Goal: Information Seeking & Learning: Learn about a topic

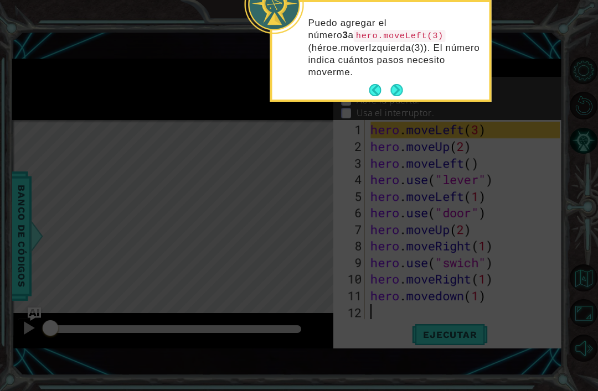
click at [401, 90] on button "Next" at bounding box center [396, 90] width 12 height 12
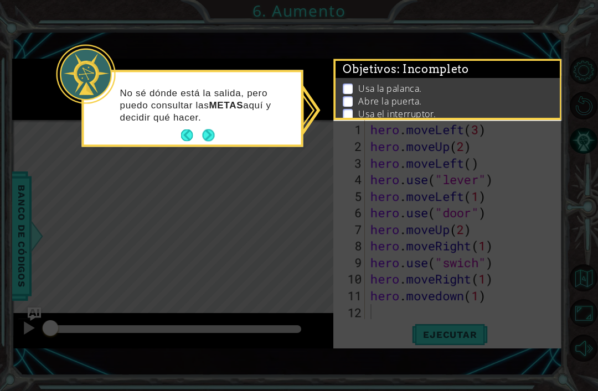
click at [214, 130] on button "Next" at bounding box center [208, 136] width 12 height 12
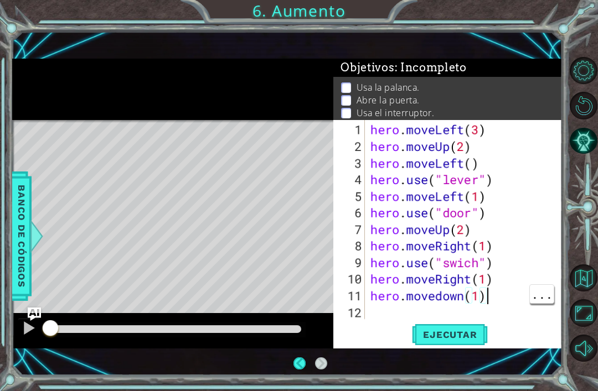
scroll to position [35, 0]
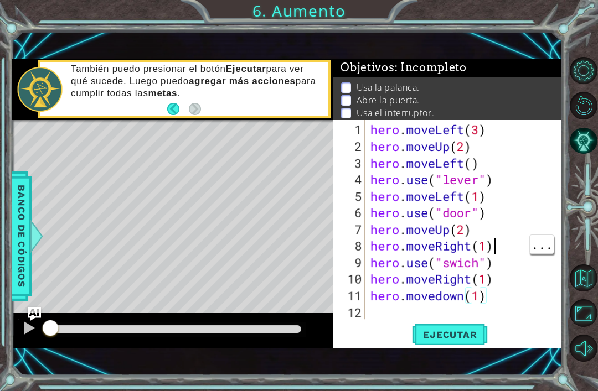
click at [493, 251] on div "hero . moveLeft ( 3 ) hero . moveUp ( 2 ) hero . moveLeft ( ) hero . use ( "lev…" at bounding box center [466, 238] width 197 height 232
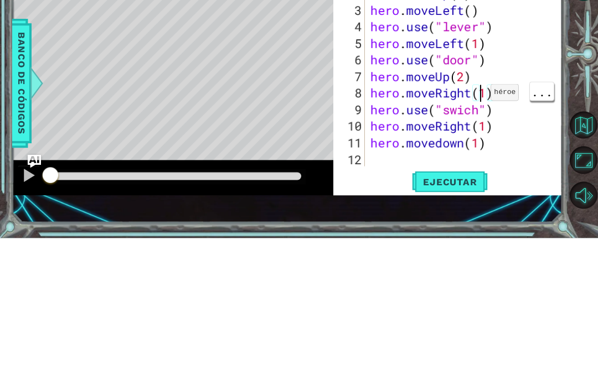
click at [486, 122] on div "hero . moveLeft ( 3 ) hero . moveUp ( 2 ) hero . moveLeft ( ) hero . use ( "lev…" at bounding box center [466, 238] width 197 height 232
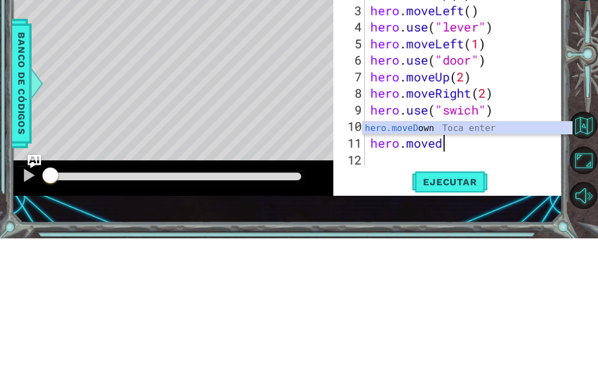
scroll to position [0, 2]
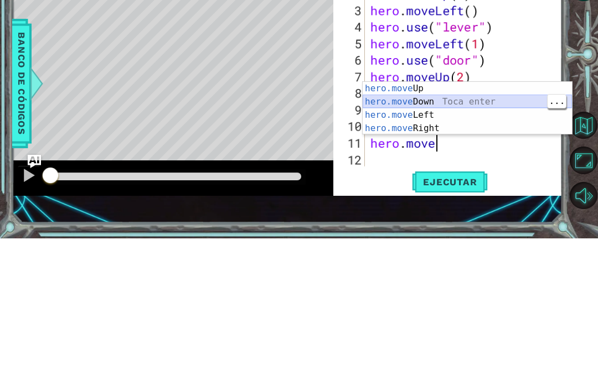
click at [452, 235] on div "hero.move Up Toca enter hero.move Down Toca enter hero.move Left Toca enter her…" at bounding box center [466, 275] width 209 height 80
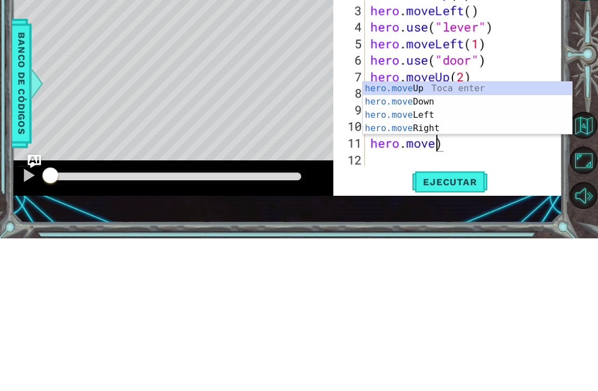
scroll to position [0, 3]
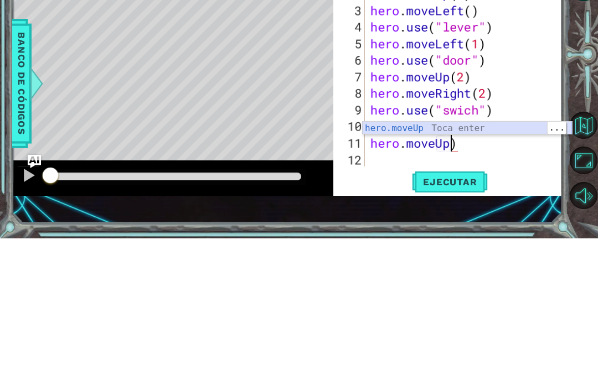
click at [493, 274] on div "hero.moveUp Toca enter" at bounding box center [466, 280] width 209 height 12
type textarea "hero.moveUp(1)"
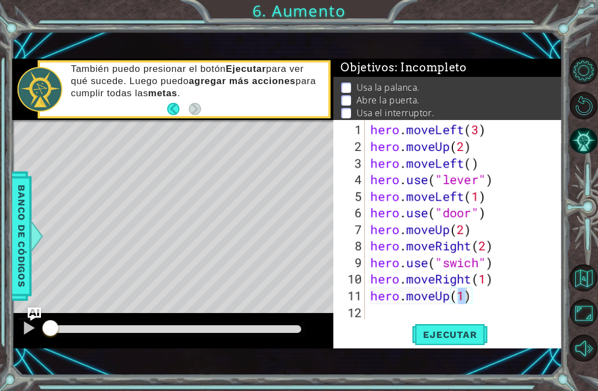
click at [460, 333] on span "Ejecutar" at bounding box center [450, 334] width 76 height 11
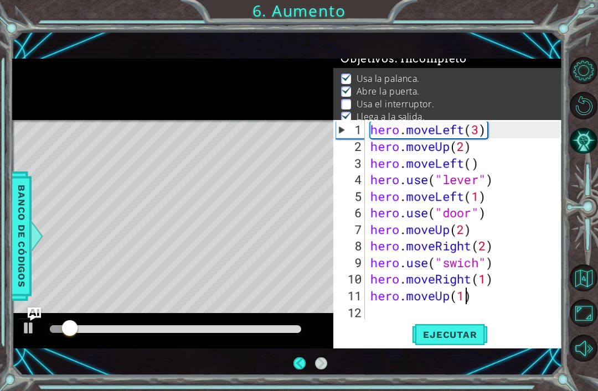
scroll to position [33, 0]
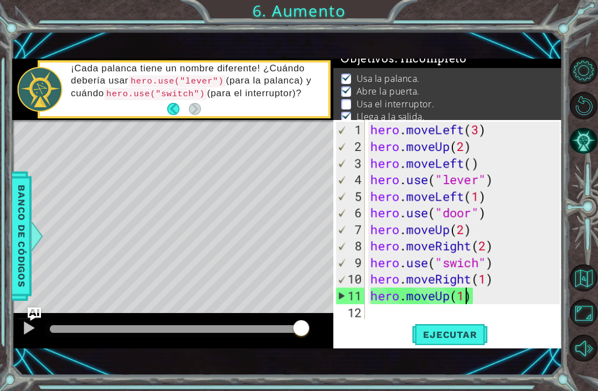
click at [455, 343] on button "Ejecutar" at bounding box center [450, 335] width 76 height 23
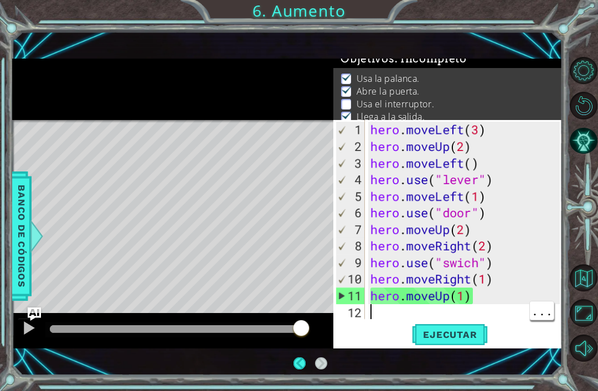
scroll to position [35, 0]
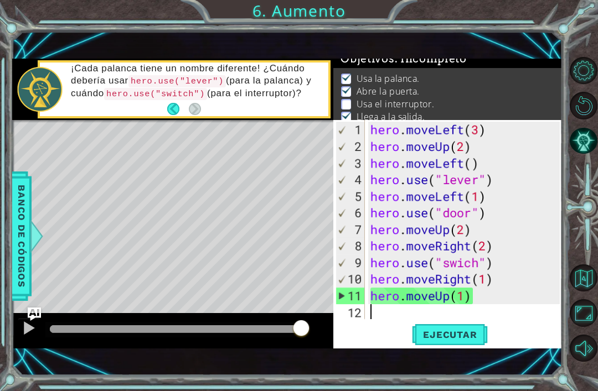
click at [388, 308] on div "hero . moveLeft ( 3 ) hero . moveUp ( 2 ) hero . moveLeft ( ) hero . use ( "lev…" at bounding box center [466, 238] width 197 height 232
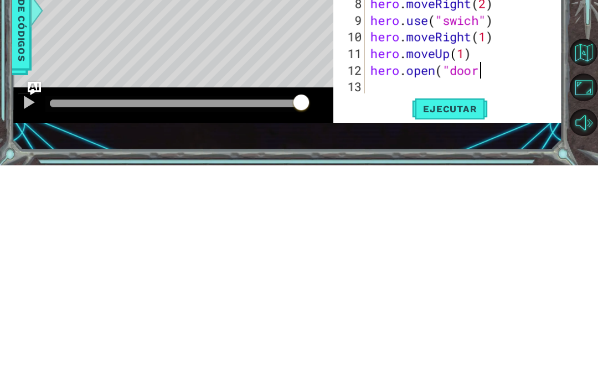
scroll to position [0, 5]
type textarea "[DOMAIN_NAME]("door")"
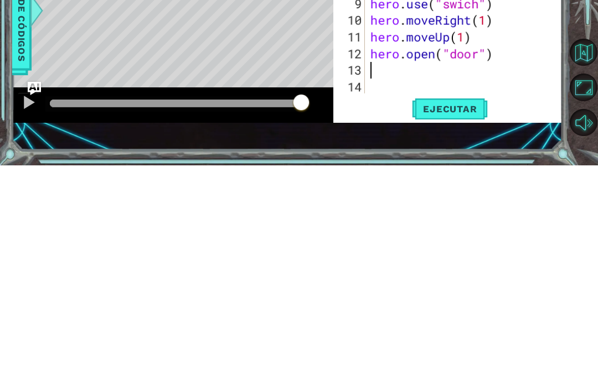
click at [446, 324] on button "Ejecutar" at bounding box center [450, 335] width 76 height 23
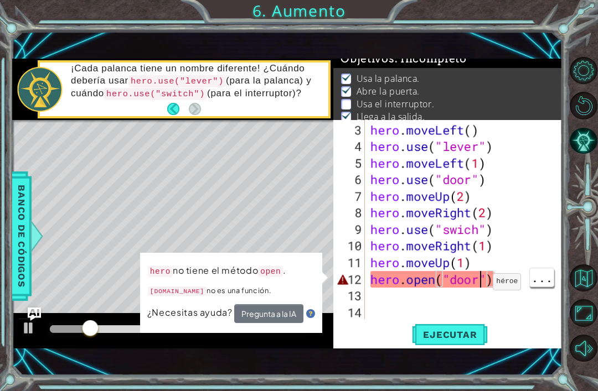
click at [483, 287] on div "hero . moveLeft ( ) hero . use ( "lever" ) hero . moveLeft ( 1 ) hero . use ( "…" at bounding box center [466, 238] width 197 height 232
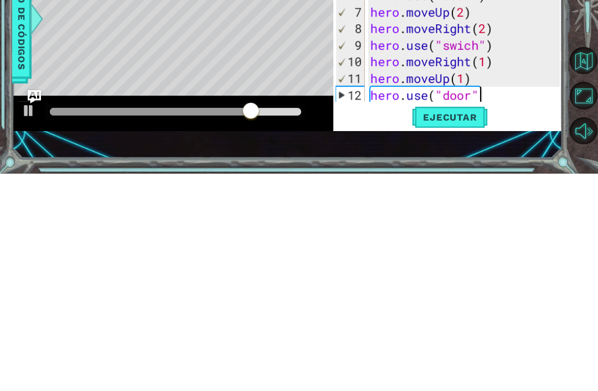
scroll to position [0, 5]
click at [473, 329] on span "Ejecutar" at bounding box center [450, 334] width 76 height 11
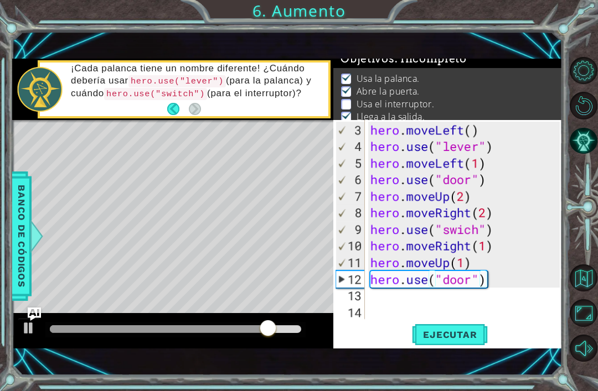
scroll to position [33, 0]
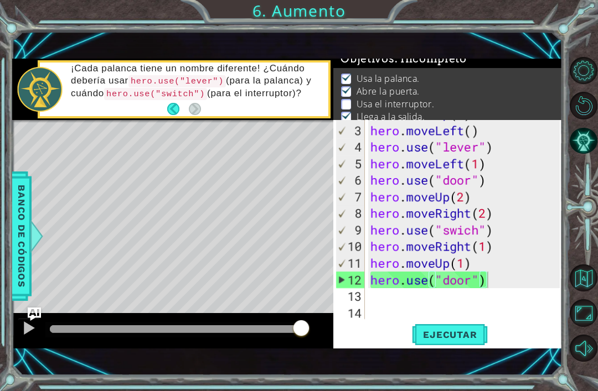
click at [443, 339] on span "Ejecutar" at bounding box center [450, 334] width 76 height 11
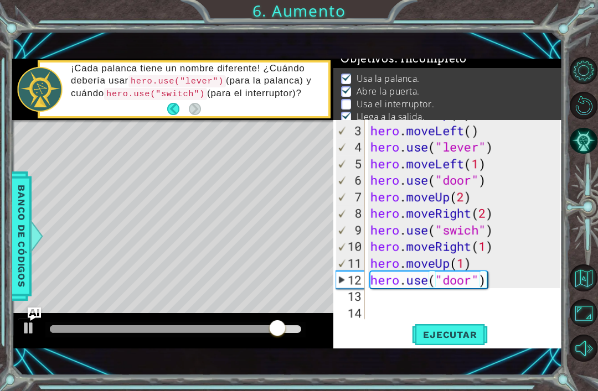
click at [450, 345] on button "Ejecutar" at bounding box center [450, 335] width 76 height 23
click at [463, 229] on div "hero . moveUp ( 2 ) hero . moveLeft ( ) hero . use ( "lever" ) hero . moveLeft …" at bounding box center [466, 222] width 197 height 232
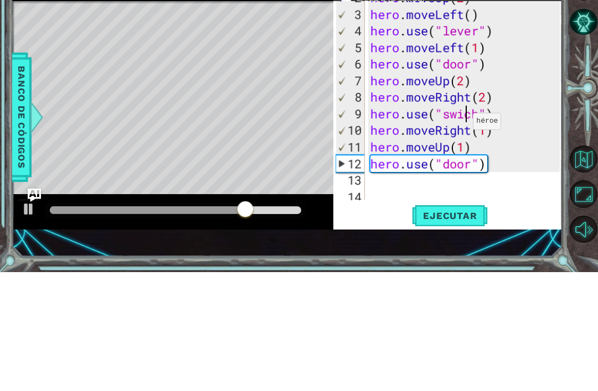
scroll to position [29, 0]
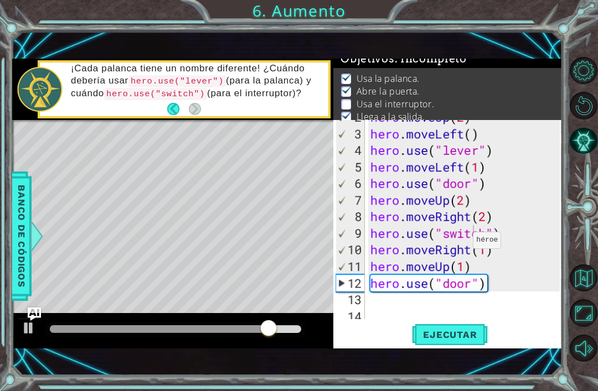
type textarea "hero.use("switch")"
click at [470, 330] on span "Ejecutar" at bounding box center [450, 334] width 76 height 11
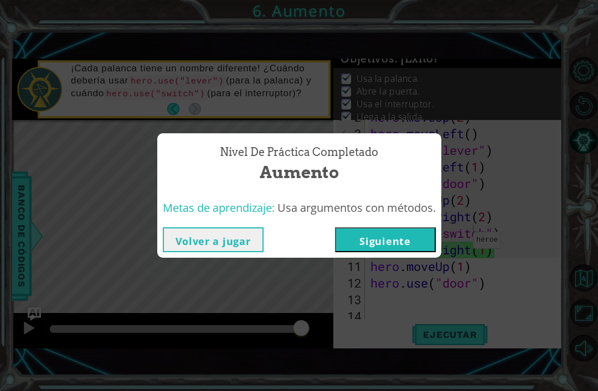
click at [398, 240] on button "Siguiente" at bounding box center [385, 239] width 101 height 25
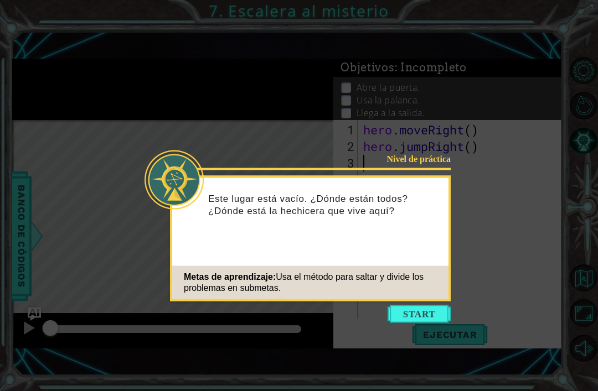
click at [430, 312] on button "Start" at bounding box center [418, 314] width 63 height 18
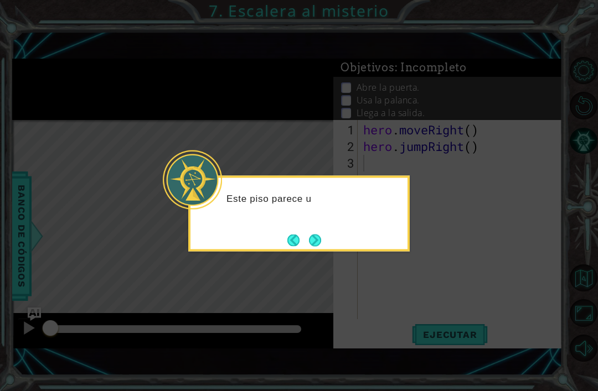
click at [331, 247] on div "Este piso parece u" at bounding box center [298, 214] width 221 height 76
click at [321, 241] on button "Next" at bounding box center [315, 240] width 12 height 12
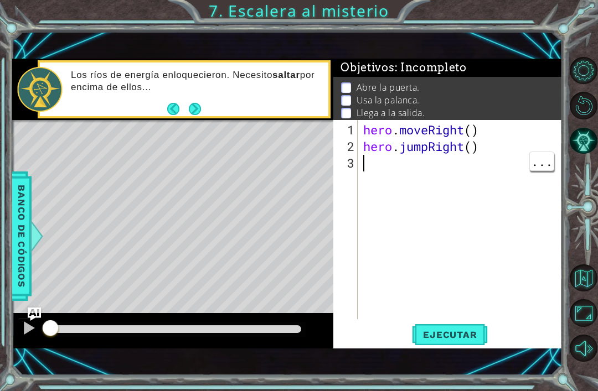
click at [424, 209] on div "hero . moveRight ( ) hero . jumpRight ( )" at bounding box center [463, 238] width 204 height 232
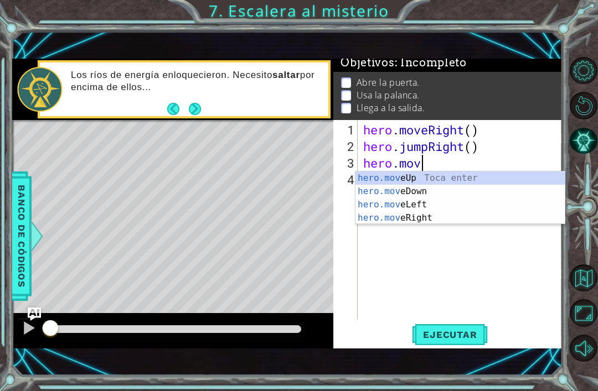
scroll to position [0, 2]
type textarea "hero.moveRight()"
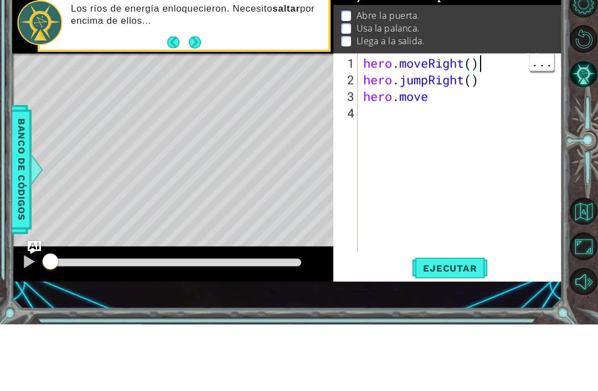
scroll to position [0, 0]
click at [454, 122] on div "hero . moveRight ( ) hero . jumpRight ( ) hero . move" at bounding box center [463, 238] width 204 height 232
click at [436, 122] on div "hero . moveRight ( ) hero . jumpRight ( ) hero . move" at bounding box center [463, 238] width 204 height 232
type textarea "hero.move"
click at [453, 132] on div "hero . moveRight ( ) hero . jumpRight ( ) hero . move" at bounding box center [463, 238] width 204 height 232
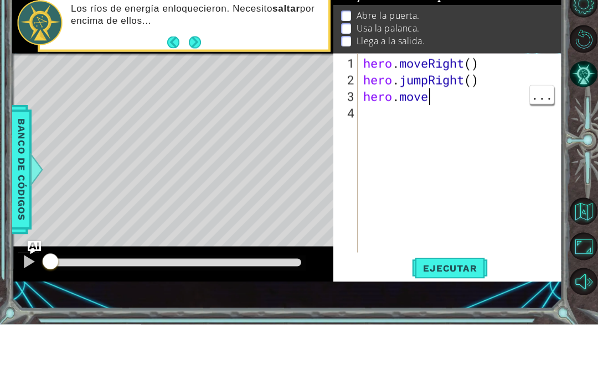
click at [455, 122] on div "hero . moveRight ( ) hero . jumpRight ( ) hero . move" at bounding box center [463, 238] width 204 height 232
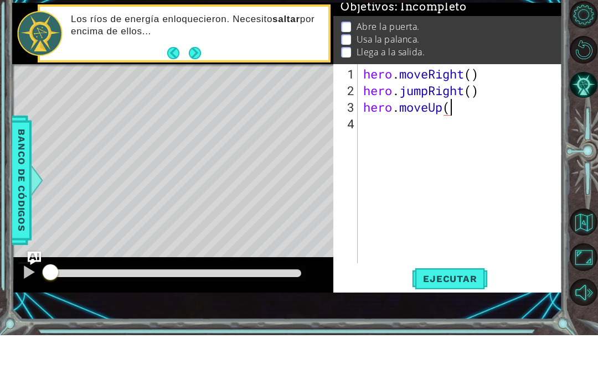
scroll to position [0, 4]
type textarea "hero.moveUp(1)"
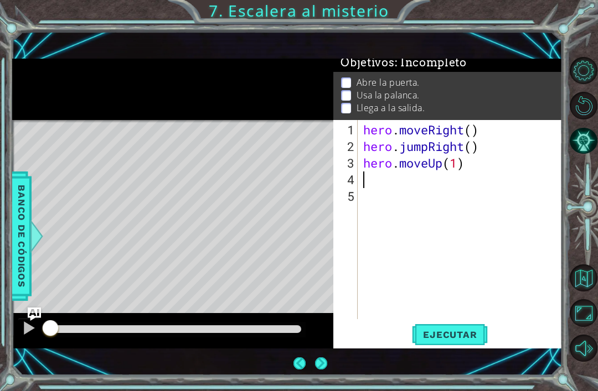
click at [416, 190] on div "hero . moveRight ( ) hero . jumpRight ( ) hero . moveUp ( 1 )" at bounding box center [463, 238] width 204 height 232
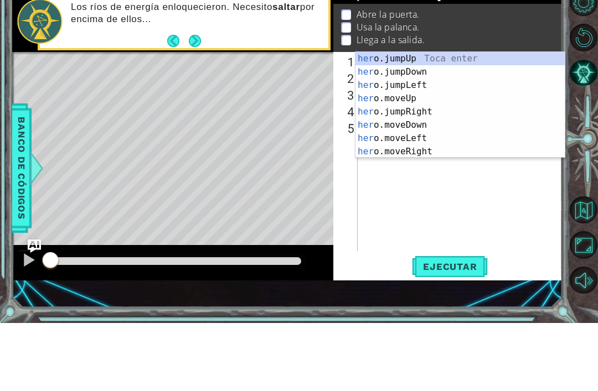
scroll to position [0, 1]
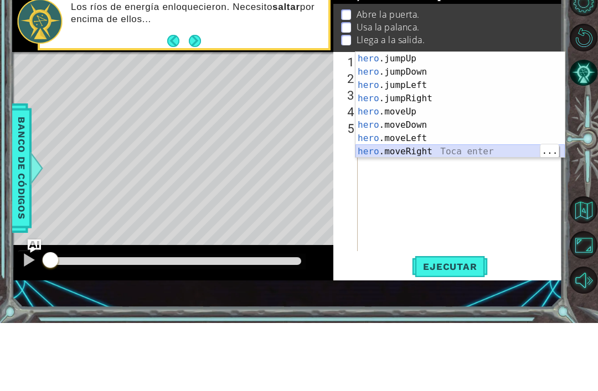
click at [437, 151] on div "hero .jumpUp Toca enter hero .jumpDown Toca enter hero .jumpLeft Toca enter her…" at bounding box center [459, 186] width 209 height 133
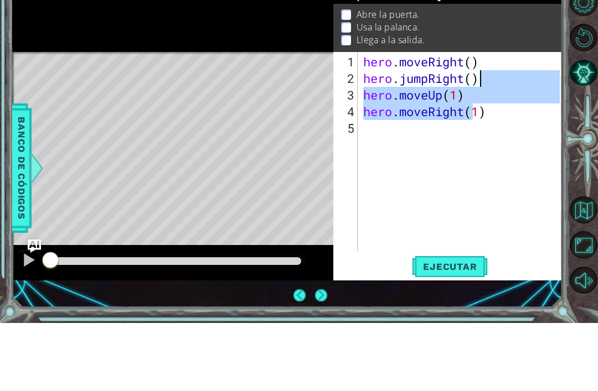
type textarea "hero.jumpRight() hero.moveUp(1)"
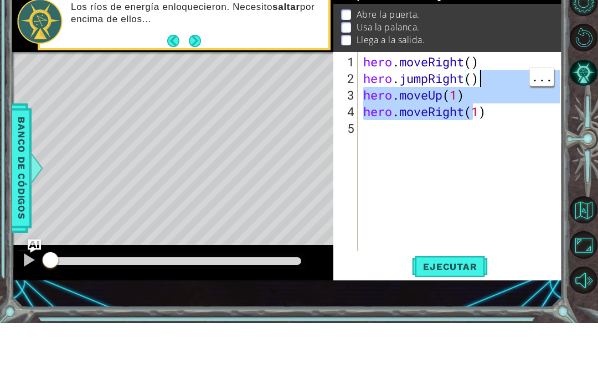
scroll to position [0, 0]
click at [514, 157] on div "hero . moveRight ( ) hero . jumpRight ( ) hero . moveUp ( 1 ) hero . moveRight …" at bounding box center [463, 238] width 204 height 232
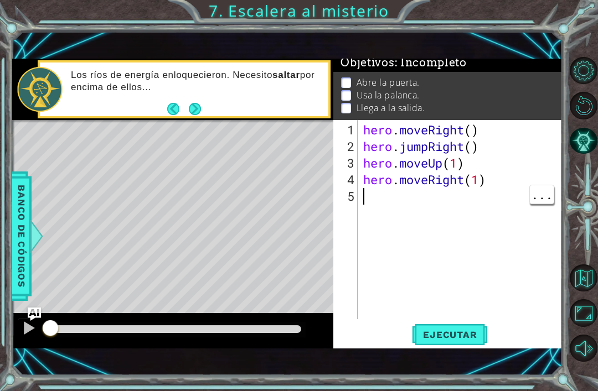
click at [392, 205] on div "hero . moveRight ( ) hero . jumpRight ( ) hero . moveUp ( 1 ) hero . moveRight …" at bounding box center [463, 238] width 204 height 232
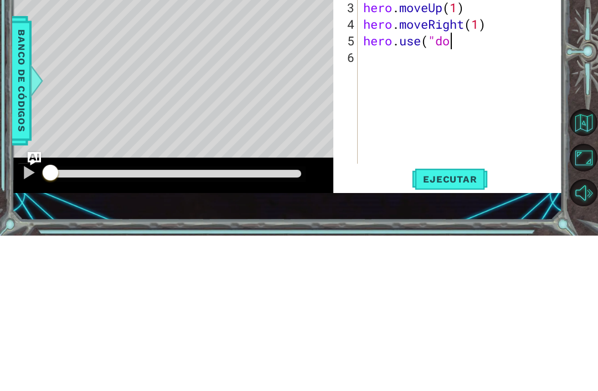
scroll to position [0, 4]
type textarea "hero.use("door")"
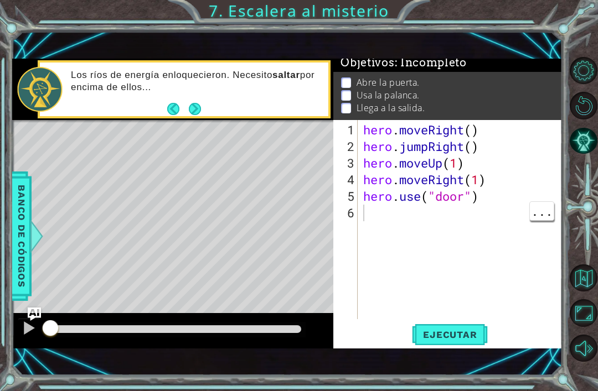
click at [447, 229] on div "hero . moveRight ( ) hero . jumpRight ( ) hero . moveUp ( 1 ) hero . moveRight …" at bounding box center [463, 238] width 204 height 232
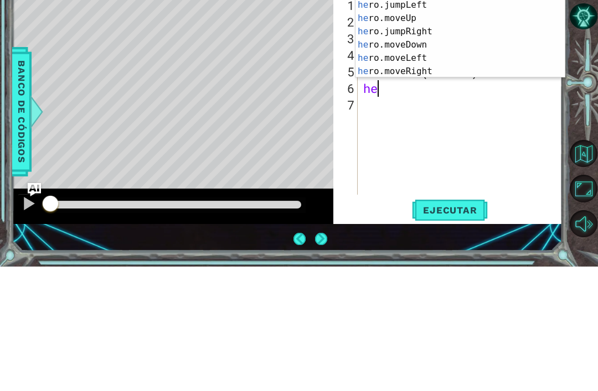
scroll to position [0, 1]
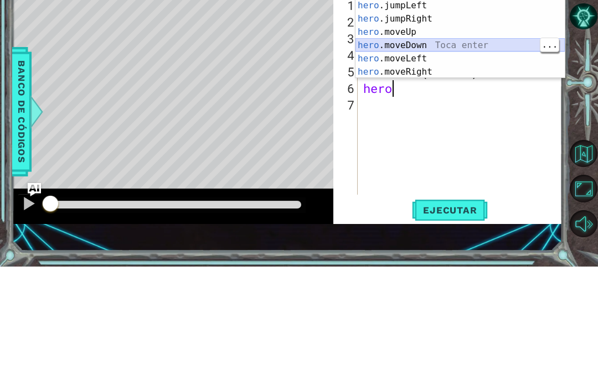
click at [438, 97] on div "hero .jumpUp Toca enter hero .jumpDown Toca enter hero .jumpLeft Toca enter her…" at bounding box center [459, 163] width 209 height 133
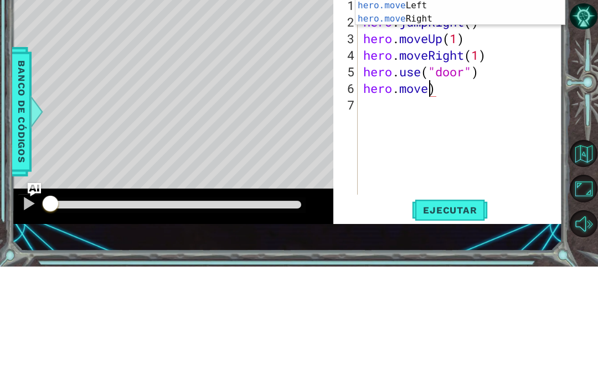
scroll to position [0, 3]
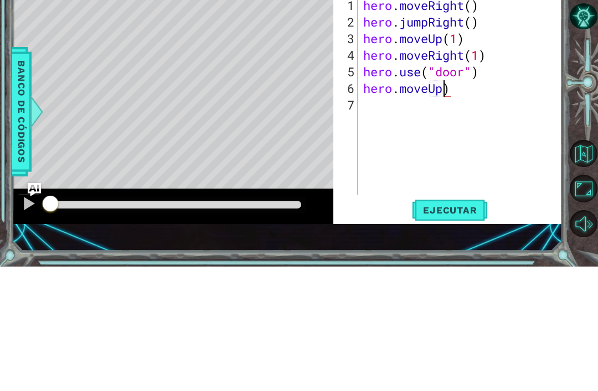
type textarea "hero.moveUp))"
click at [469, 122] on div "hero . moveRight ( ) hero . jumpRight ( ) hero . moveUp ( 1 ) hero . moveRight …" at bounding box center [463, 238] width 204 height 232
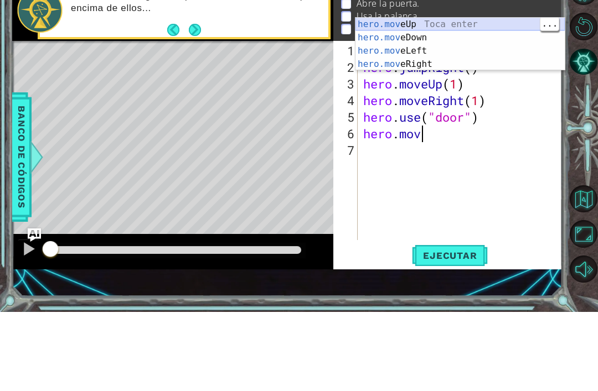
click at [443, 97] on div "hero.mov eUp Toca enter hero.mov eDown Toca enter hero.mov eLeft Toca enter her…" at bounding box center [459, 137] width 209 height 80
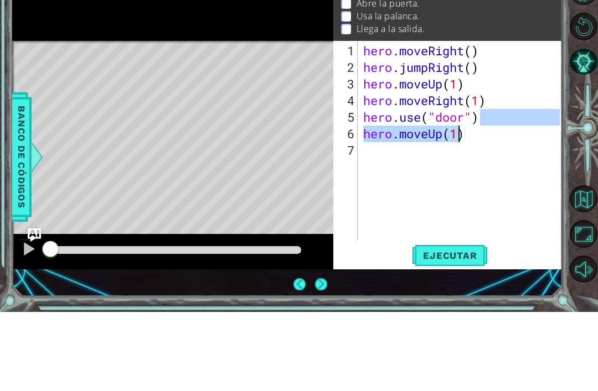
type textarea "hero.moveUp(1)"
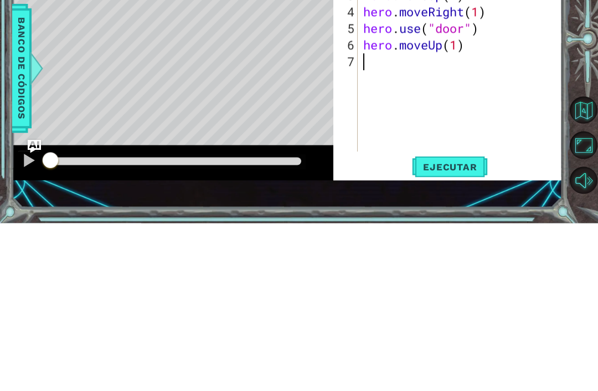
click at [455, 329] on span "Ejecutar" at bounding box center [450, 334] width 76 height 11
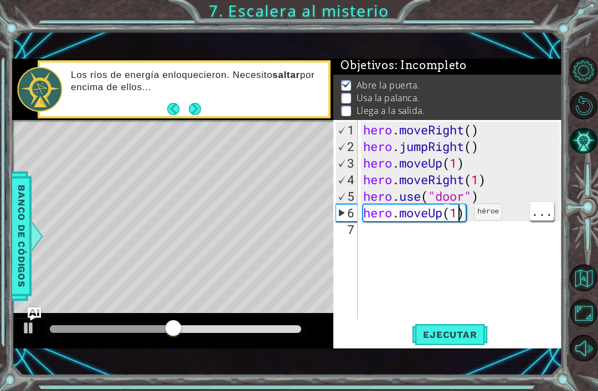
click at [457, 217] on div "hero . moveRight ( ) hero . jumpRight ( ) hero . moveUp ( 1 ) hero . moveRight …" at bounding box center [463, 238] width 204 height 232
type textarea "hero.moveUp(2)"
click at [386, 241] on div "hero . moveRight ( ) hero . jumpRight ( ) hero . moveUp ( 1 ) hero . moveRight …" at bounding box center [463, 238] width 204 height 232
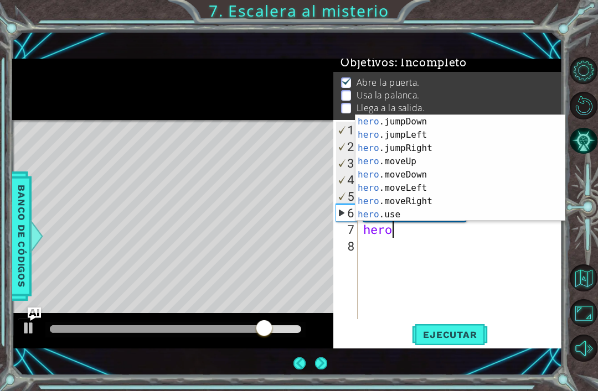
scroll to position [5, 0]
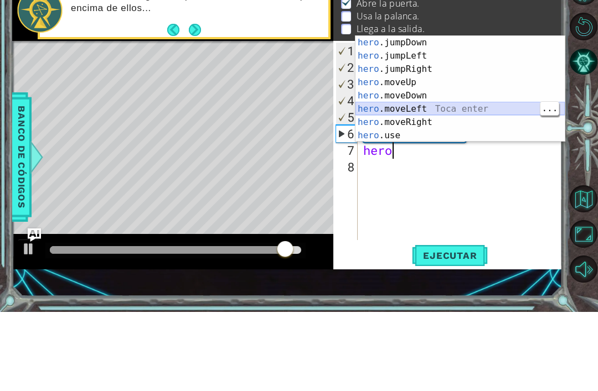
click at [452, 115] on div "hero .jumpDown Toca enter hero .jumpLeft Toca enter hero .jumpRight Toca enter …" at bounding box center [459, 181] width 209 height 133
type textarea "hero.moveLeft(1)"
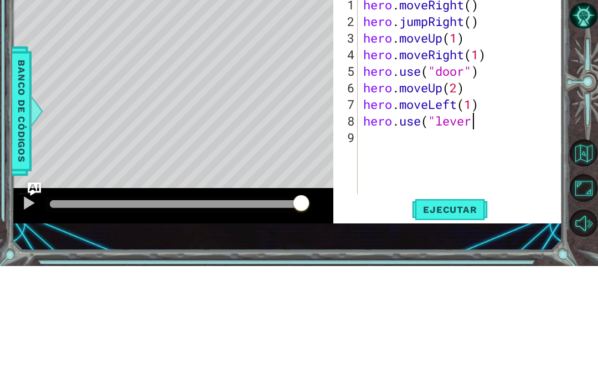
scroll to position [0, 5]
type textarea "hero.use("lever")"
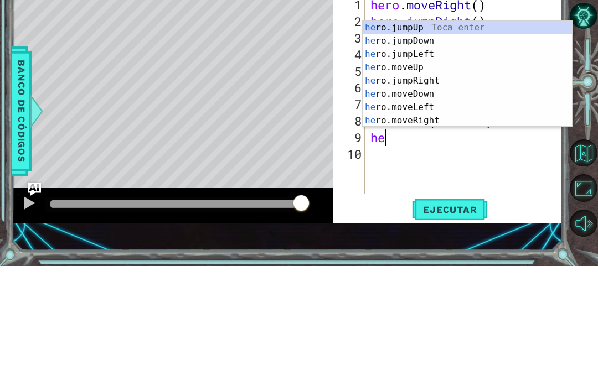
scroll to position [0, 1]
type textarea "hero."
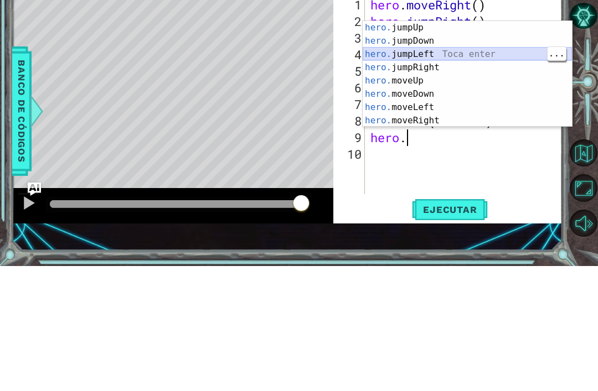
click at [455, 146] on div "hero. jumpUp Toca enter hero. jumpDown Toca enter hero. jumpLeft Toca enter her…" at bounding box center [466, 212] width 209 height 133
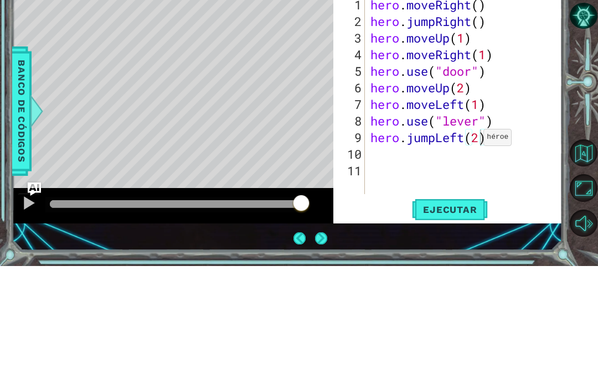
scroll to position [35, 0]
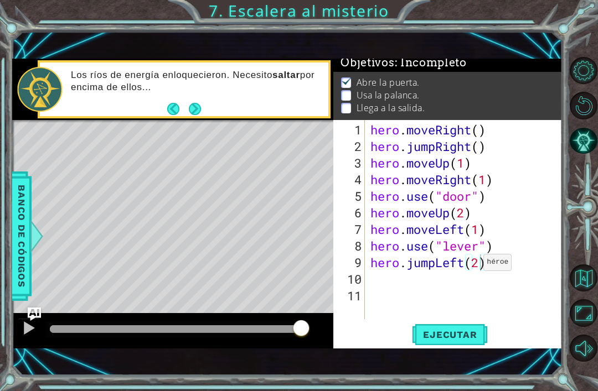
type textarea "hero.jumpLeft(2)"
click at [453, 334] on span "Ejecutar" at bounding box center [450, 334] width 76 height 11
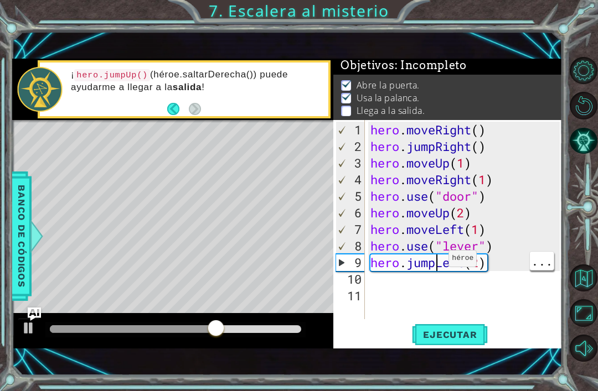
scroll to position [0, 0]
click at [512, 275] on div "hero . moveRight ( ) hero . jumpRight ( ) hero . moveUp ( 1 ) hero . moveRight …" at bounding box center [467, 238] width 198 height 232
click at [505, 261] on div "hero . moveRight ( ) hero . jumpRight ( ) hero . moveUp ( 1 ) hero . moveRight …" at bounding box center [467, 238] width 198 height 232
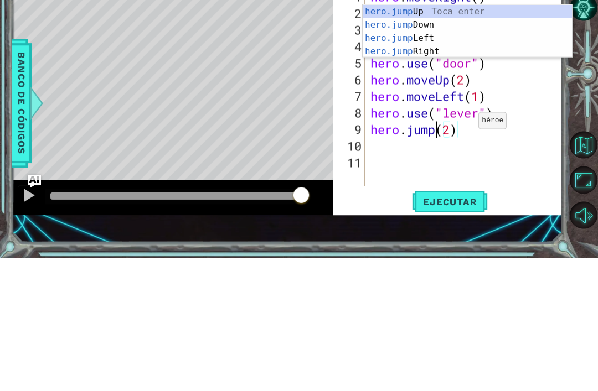
scroll to position [0, 3]
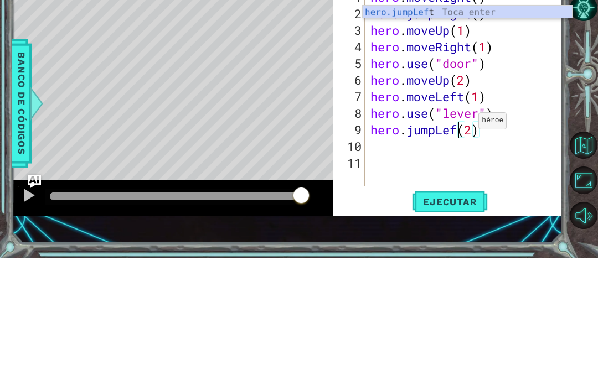
type textarea "hero.jumpLeft(2)"
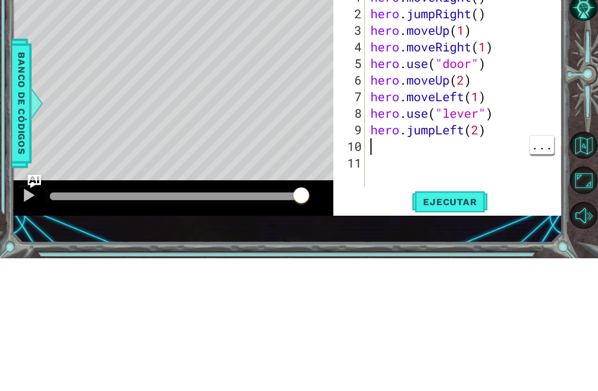
click at [382, 151] on div "hero . moveRight ( ) hero . jumpRight ( ) hero . moveUp ( 1 ) hero . moveRight …" at bounding box center [467, 238] width 198 height 232
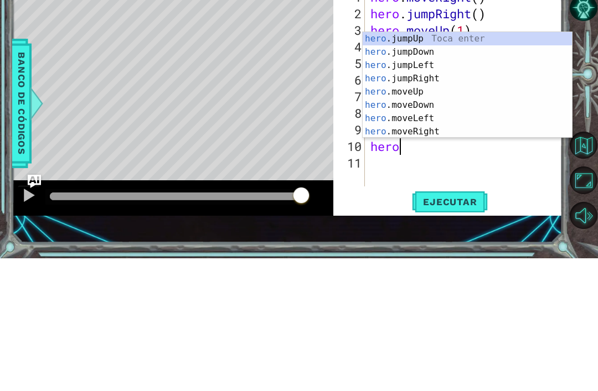
type textarea "hero."
click at [463, 165] on div "hero. jumpUp Toca enter hero. jumpDown Toca enter hero. jumpLeft Toca enter her…" at bounding box center [466, 231] width 209 height 133
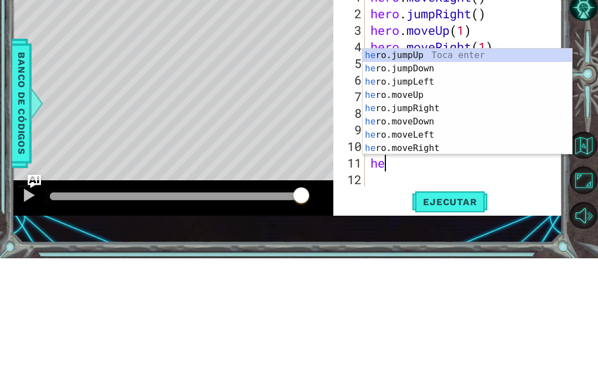
scroll to position [0, 1]
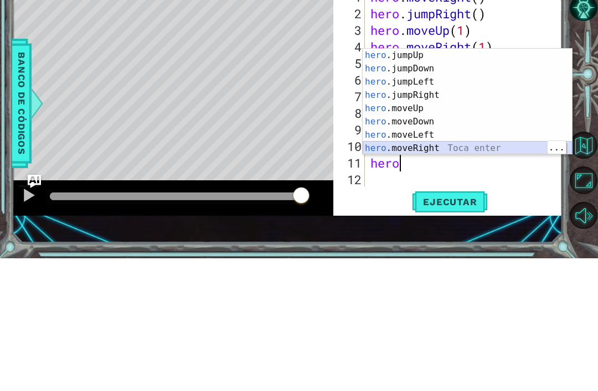
click at [470, 182] on div "hero .jumpUp Toca enter hero .jumpDown Toca enter hero .jumpLeft Toca enter her…" at bounding box center [466, 248] width 209 height 133
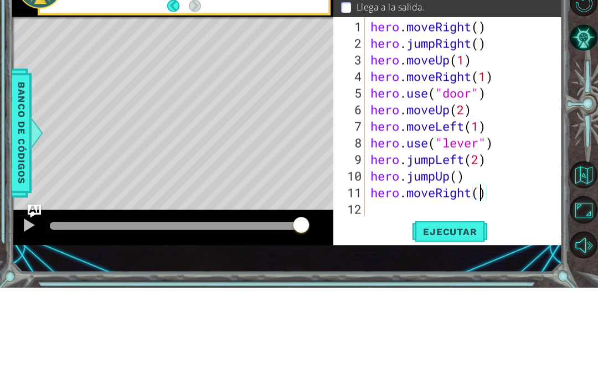
scroll to position [0, 5]
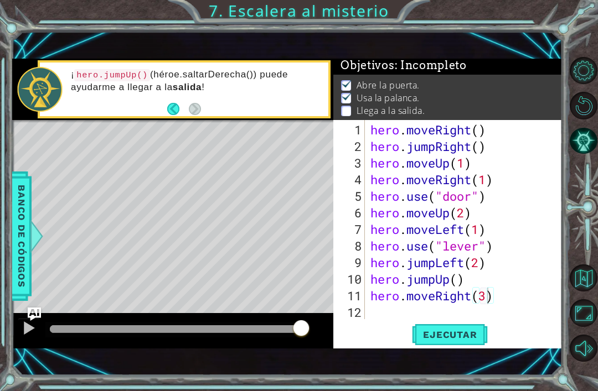
type textarea "hero.moveRight(3)"
click at [460, 329] on span "Ejecutar" at bounding box center [450, 334] width 76 height 11
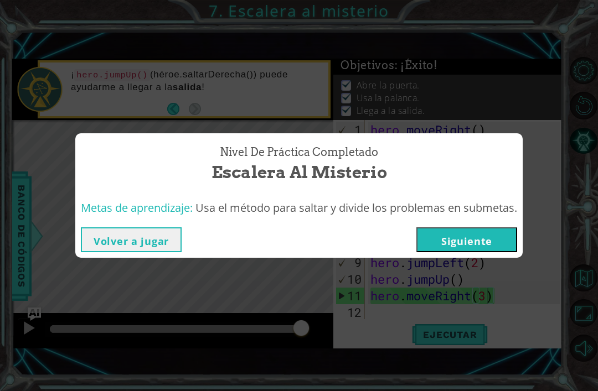
click at [465, 240] on button "Siguiente" at bounding box center [466, 239] width 101 height 25
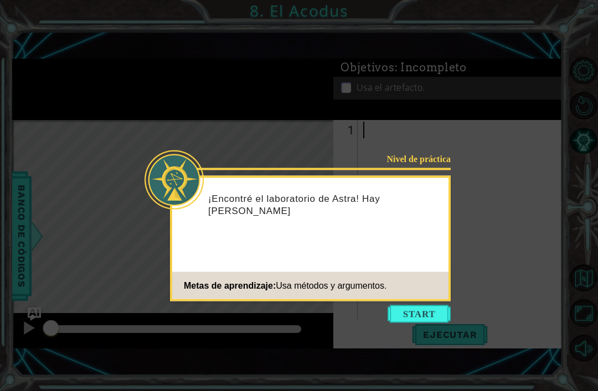
click at [413, 315] on button "Start" at bounding box center [418, 314] width 63 height 18
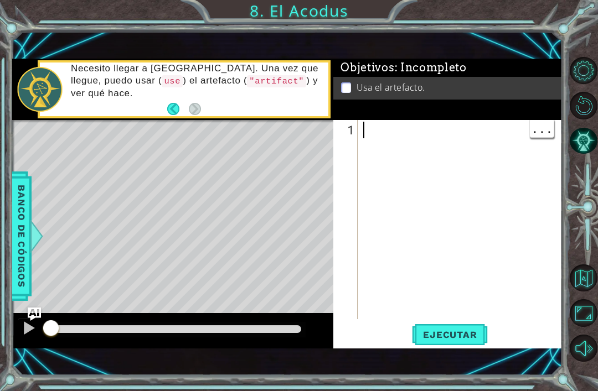
click at [391, 172] on div at bounding box center [463, 238] width 204 height 232
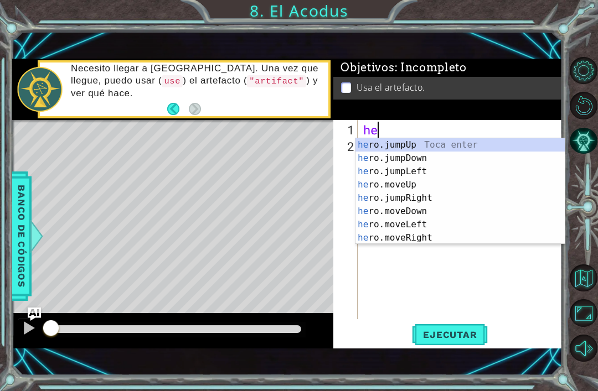
scroll to position [0, 1]
type textarea "hero."
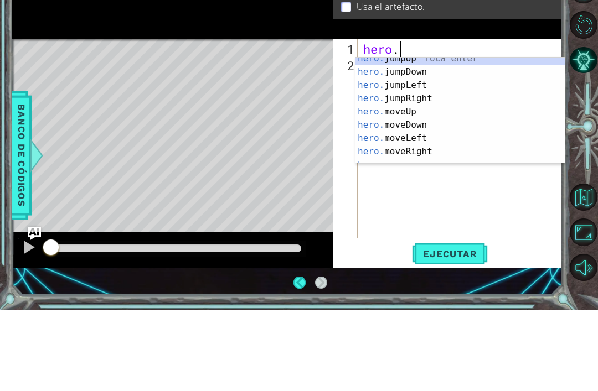
scroll to position [13, 0]
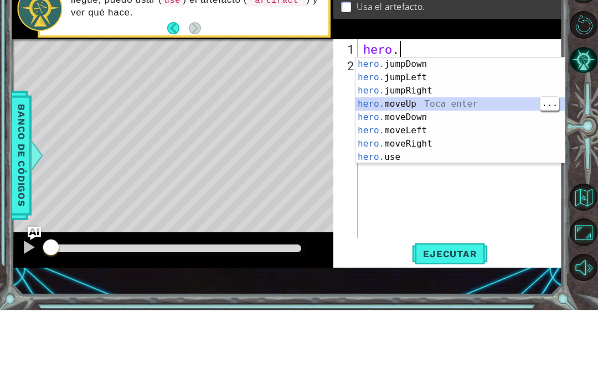
click at [462, 138] on div "hero. jumpDown Toca enter hero. jumpLeft Toca enter hero. jumpRight Toca enter …" at bounding box center [459, 204] width 209 height 133
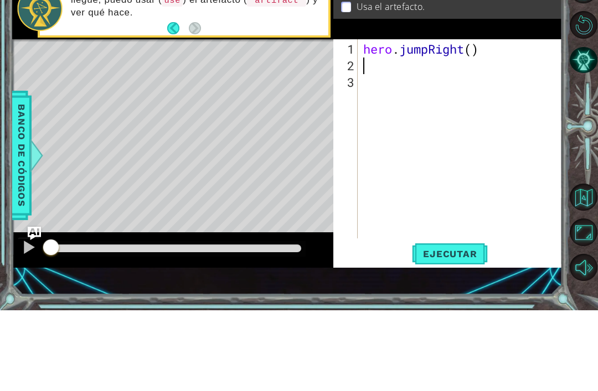
scroll to position [0, 0]
click at [488, 122] on div "hero . jumpRight ( )" at bounding box center [463, 238] width 204 height 232
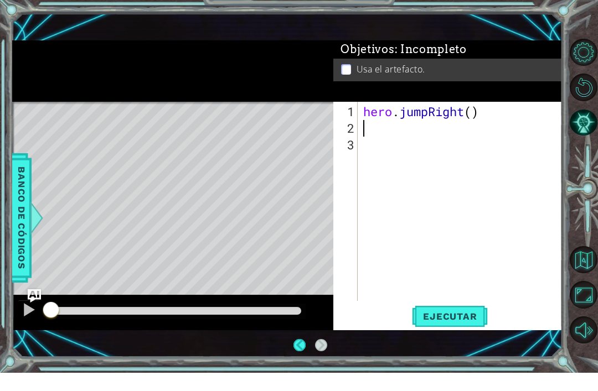
scroll to position [12, 0]
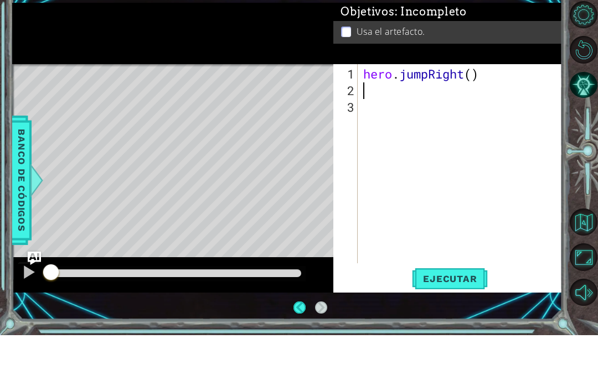
click at [497, 122] on div "hero . jumpRight ( )" at bounding box center [463, 238] width 204 height 232
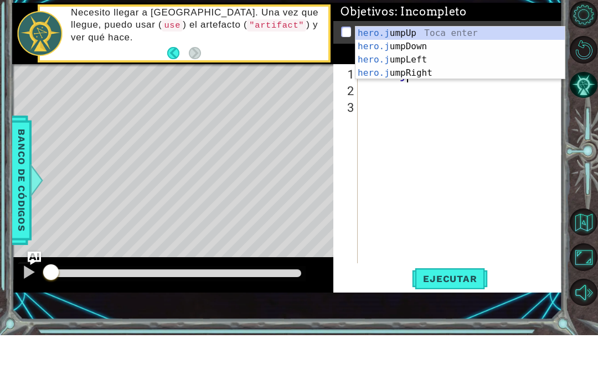
scroll to position [0, 0]
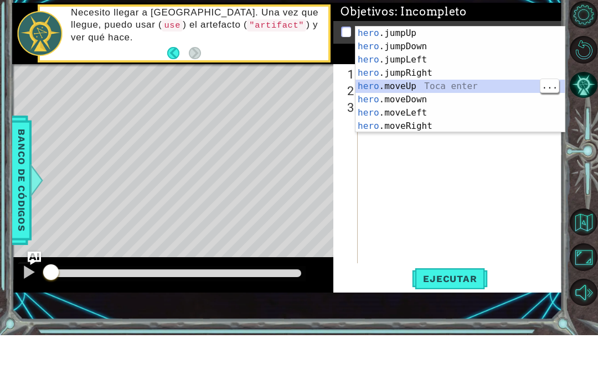
click at [441, 85] on div "hero .jumpUp Toca enter hero .jumpDown Toca enter hero .jumpLeft Toca enter her…" at bounding box center [459, 148] width 209 height 133
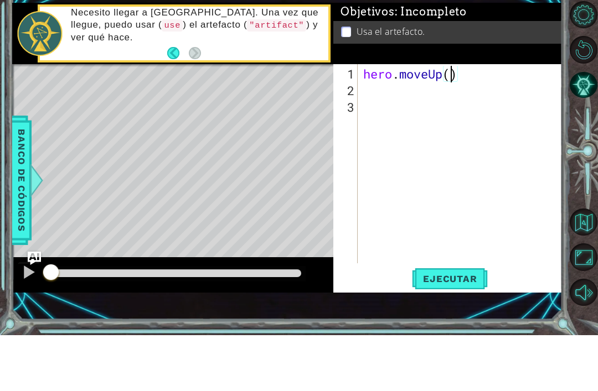
type textarea "hero.moveUp(2)"
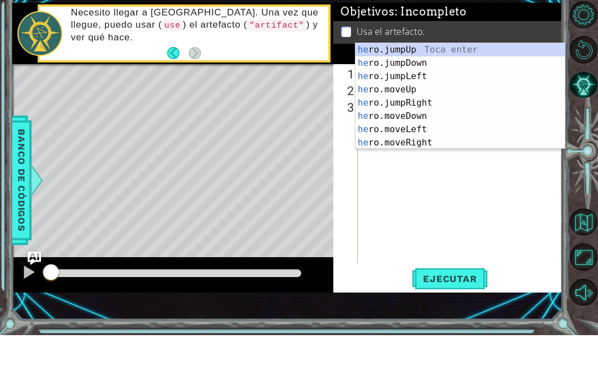
type textarea "hero"
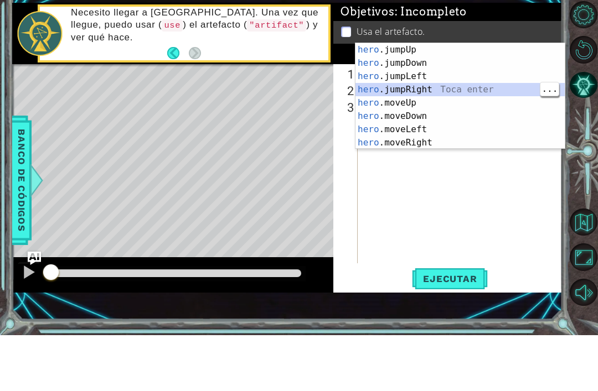
click at [434, 99] on div "hero .jumpUp Toca enter hero .jumpDown Toca enter hero .jumpLeft Toca enter her…" at bounding box center [459, 165] width 209 height 133
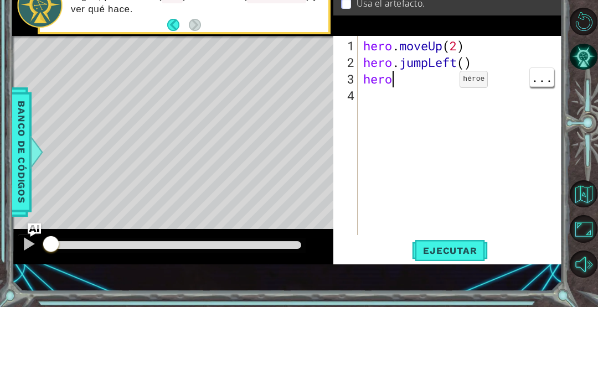
type textarea "hero."
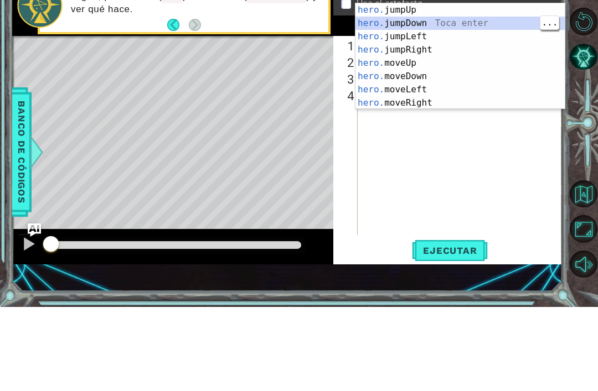
click at [421, 87] on div "hero. jumpUp Toca enter hero. jumpDown Toca enter hero. jumpLeft Toca enter her…" at bounding box center [459, 153] width 209 height 133
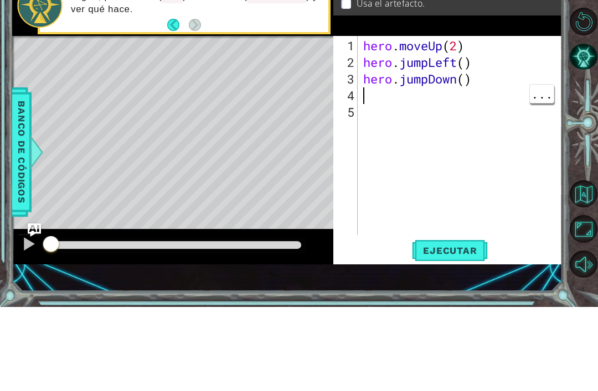
type textarea "hero.jumpDown()"
click at [460, 122] on div "hero . moveUp ( 2 ) hero . jumpLeft ( ) hero . jumpDown ( )" at bounding box center [463, 238] width 204 height 232
click at [478, 122] on div "hero . moveUp ( 2 ) hero . jumpLeft ( ) hero . jumpDown ( )" at bounding box center [463, 238] width 204 height 232
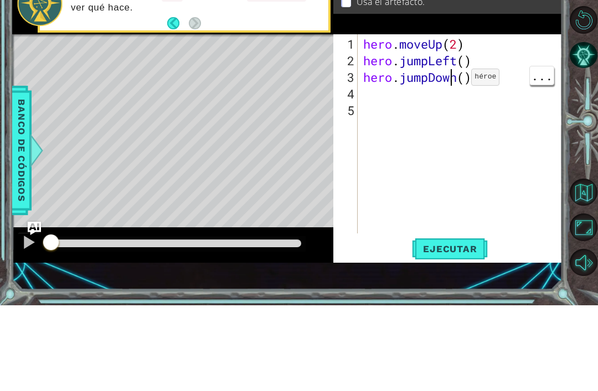
click at [462, 122] on div "hero . moveUp ( 2 ) hero . jumpLeft ( ) hero . jumpDown ( )" at bounding box center [463, 238] width 204 height 232
click at [464, 122] on div "hero . moveUp ( 2 ) hero . jumpLeft ( ) hero . jumpDown ( )" at bounding box center [463, 238] width 204 height 232
type textarea "hero.jumpDown(2)"
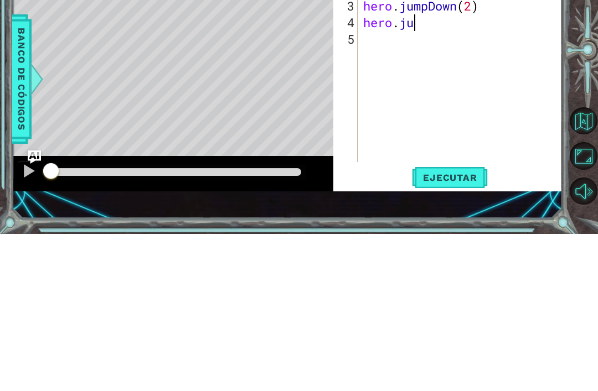
scroll to position [0, 2]
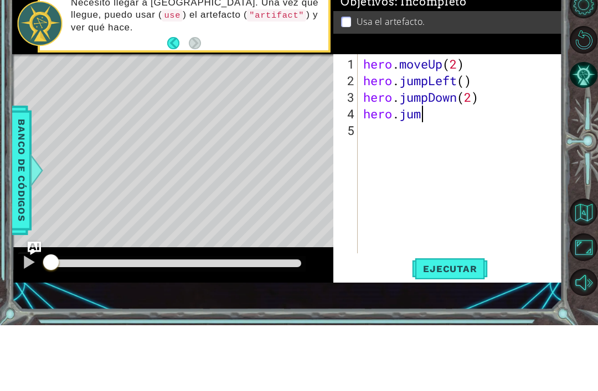
type textarea "hero.jump"
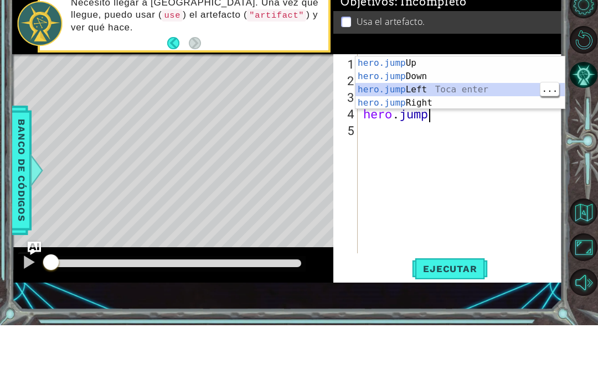
click at [472, 122] on div "hero.jump Up Toca enter hero.jump Down Toca enter hero.jump Left Toca enter her…" at bounding box center [459, 162] width 209 height 80
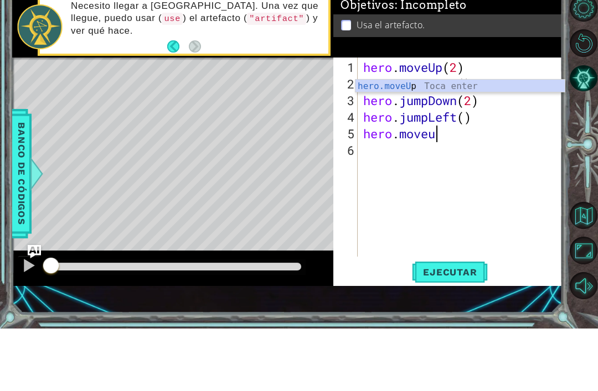
scroll to position [0, 3]
click at [468, 142] on div "hero.moveU p Toca enter" at bounding box center [459, 162] width 209 height 40
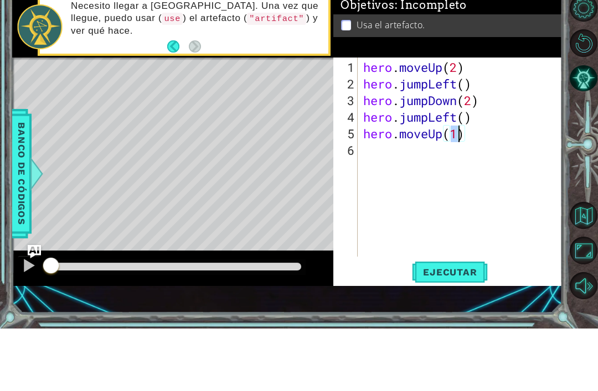
type textarea "hero.moveUp(2)"
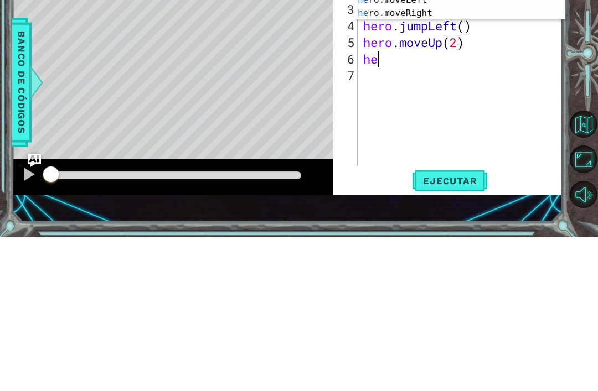
scroll to position [0, 1]
click at [443, 68] on div "her o.jumpUp Toca enter her o.jumpDown Toca enter her o.jumpLeft Toca enter her…" at bounding box center [459, 134] width 209 height 133
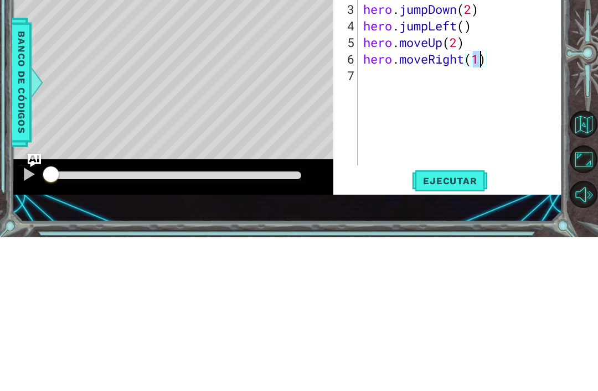
scroll to position [35, 0]
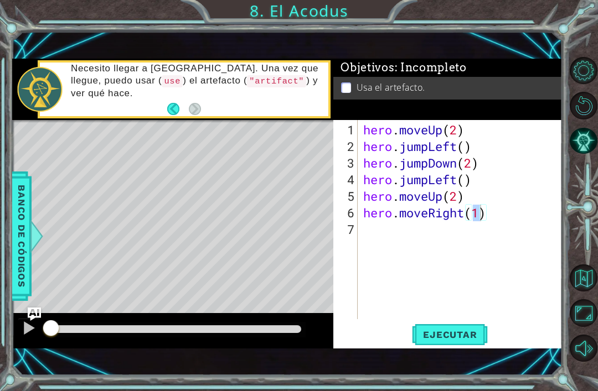
click at [466, 330] on span "Ejecutar" at bounding box center [450, 334] width 76 height 11
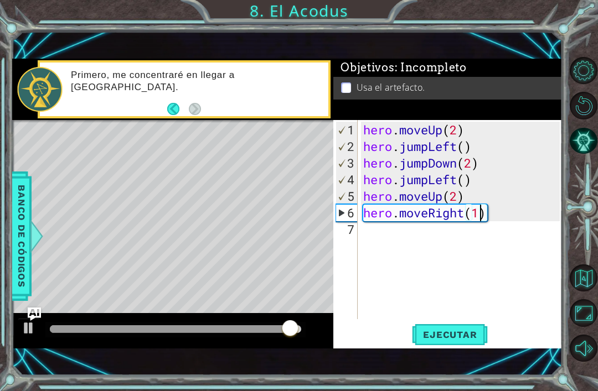
click at [446, 340] on span "Ejecutar" at bounding box center [450, 334] width 76 height 11
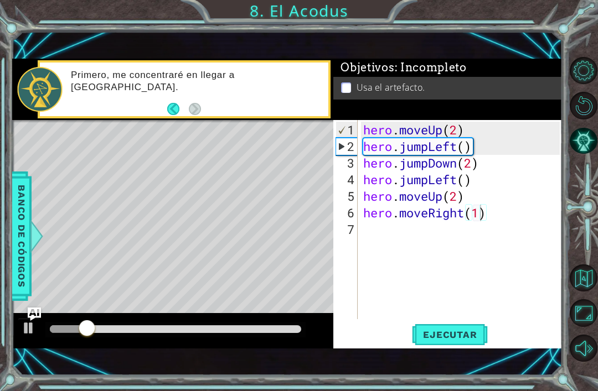
click at [465, 330] on span "Ejecutar" at bounding box center [450, 334] width 76 height 11
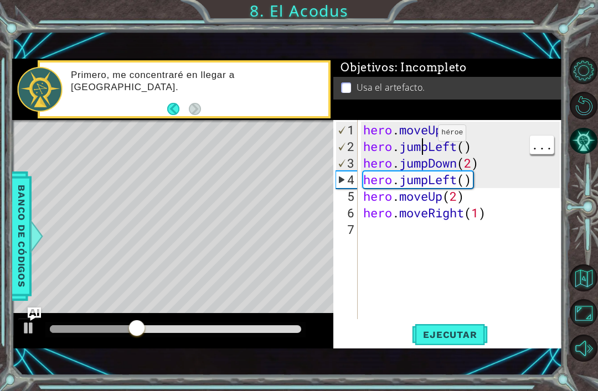
click at [421, 138] on div "hero . moveUp ( 2 ) hero . jumpLeft ( ) hero . jumpDown ( 2 ) hero . jumpLeft (…" at bounding box center [463, 238] width 204 height 232
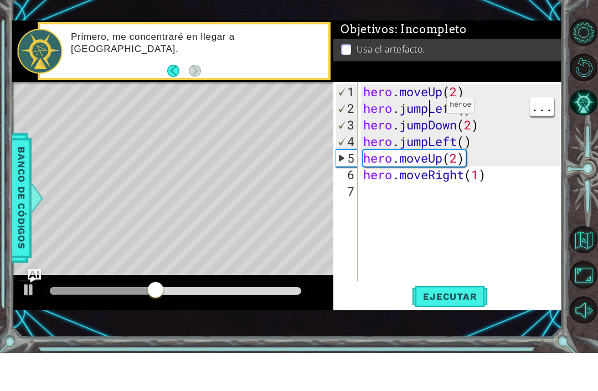
click at [429, 122] on div "hero . moveUp ( 2 ) hero . jumpLeft ( ) hero . jumpDown ( 2 ) hero . jumpLeft (…" at bounding box center [463, 238] width 204 height 232
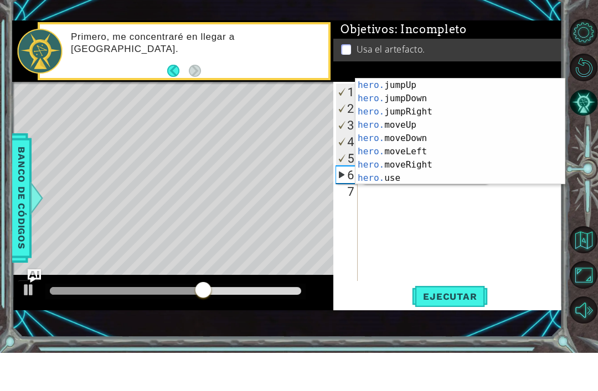
scroll to position [13, 0]
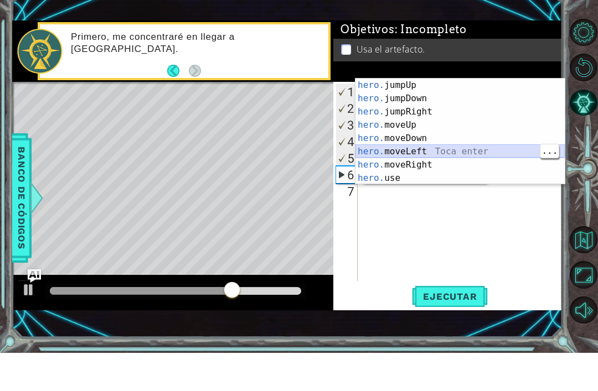
click at [456, 158] on div "hero. jumpUp Toca enter hero. jumpDown Toca enter hero. jumpRight Toca enter he…" at bounding box center [459, 183] width 209 height 133
type textarea "hero.moveLeft(1)"
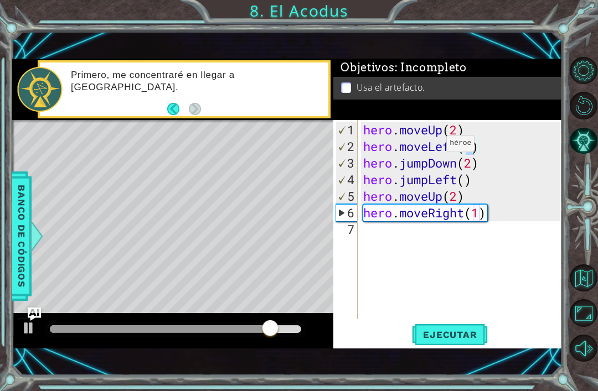
click at [471, 328] on button "Ejecutar" at bounding box center [450, 335] width 76 height 23
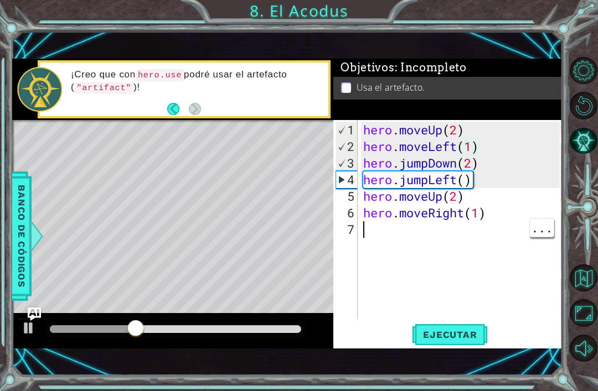
scroll to position [0, 0]
type textarea "hero.jumpDown(2)"
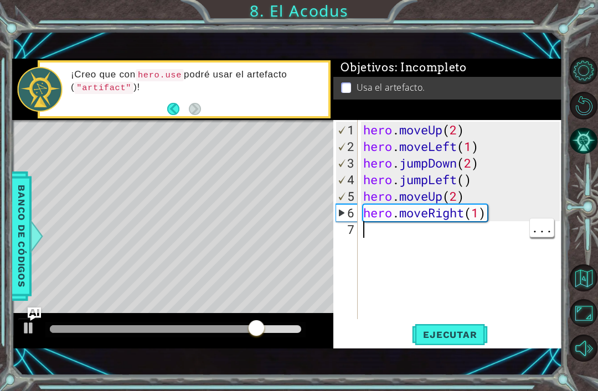
click at [418, 240] on div "hero . moveUp ( 2 ) hero . moveLeft ( 1 ) hero . jumpDown ( 2 ) hero . jumpLeft…" at bounding box center [463, 238] width 204 height 232
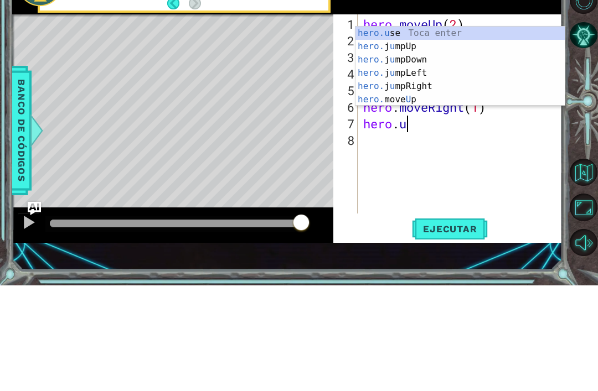
scroll to position [0, 2]
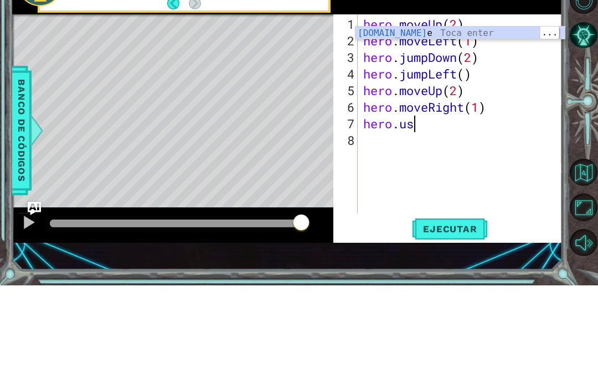
type textarea "hero.moveLeft(1)"
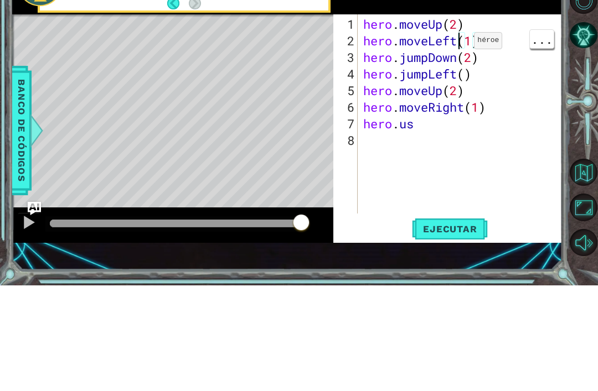
scroll to position [0, 0]
click at [446, 136] on div "hero . moveUp ( 2 ) hero . moveLeft ( 1 ) hero . jumpDown ( 2 ) hero . jumpLeft…" at bounding box center [463, 238] width 204 height 232
click at [430, 124] on div "hero . moveUp ( 2 ) hero . moveLeft ( 1 ) hero . jumpDown ( 2 ) hero . jumpLeft…" at bounding box center [463, 238] width 204 height 232
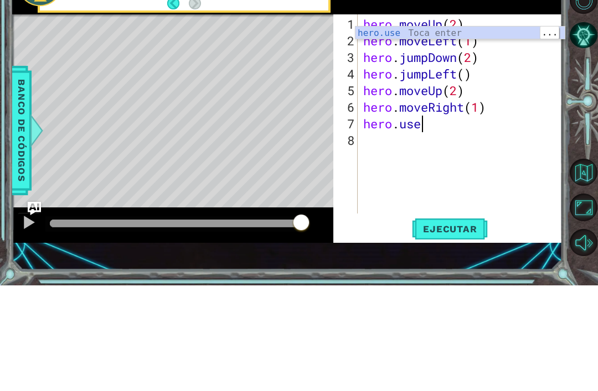
click at [475, 132] on div "hero.use Toca enter" at bounding box center [459, 152] width 209 height 40
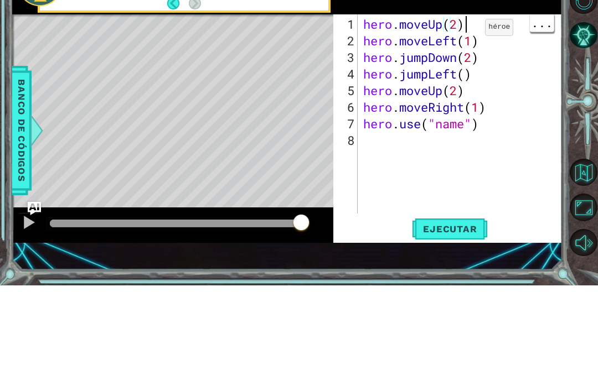
click at [465, 127] on div "hero . moveUp ( 2 ) hero . moveLeft ( 1 ) hero . jumpDown ( 2 ) hero . jumpLeft…" at bounding box center [463, 238] width 204 height 232
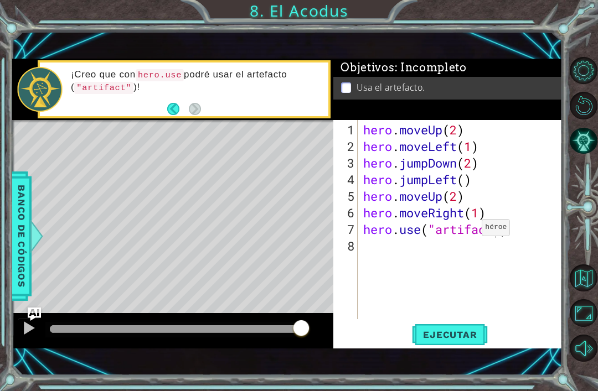
type textarea "hero.use("artifact")"
click at [460, 338] on span "Ejecutar" at bounding box center [450, 334] width 76 height 11
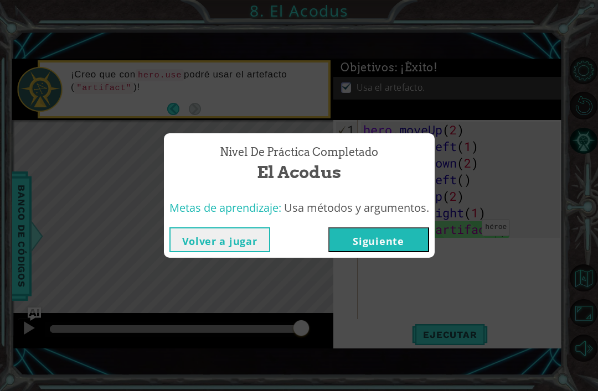
click at [368, 241] on button "Siguiente" at bounding box center [378, 239] width 101 height 25
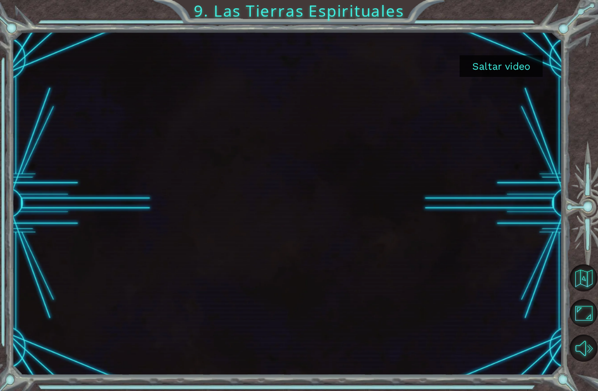
scroll to position [24, 0]
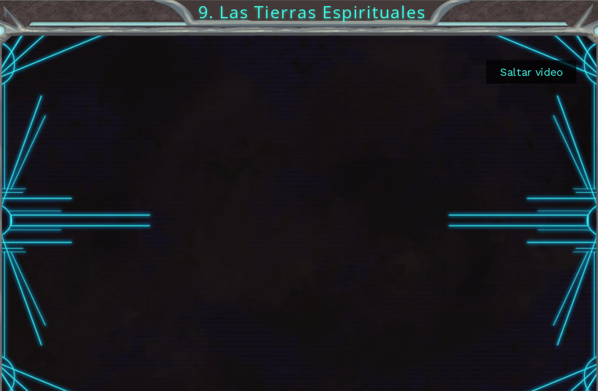
click at [509, 70] on button "Saltar video" at bounding box center [500, 66] width 83 height 22
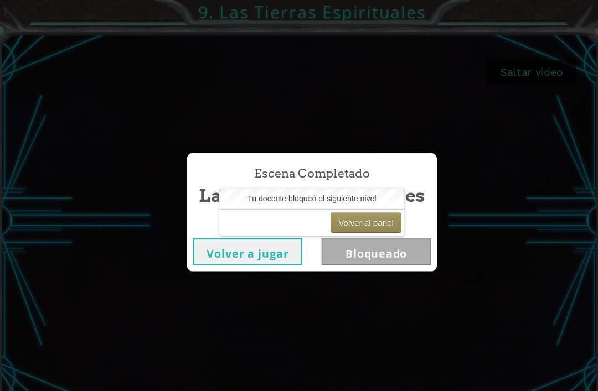
click at [333, 292] on div "Escena Completado Las Tierras Espirituales Volver a jugar Bloqueado" at bounding box center [299, 195] width 598 height 391
click at [348, 206] on button "Volver al panel" at bounding box center [348, 205] width 65 height 19
